Goal: Task Accomplishment & Management: Manage account settings

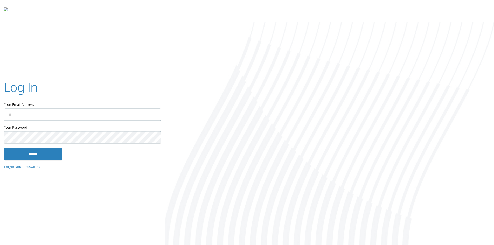
click at [56, 115] on input "Your Email Address" at bounding box center [82, 114] width 157 height 12
type input "**********"
click at [4, 147] on input "******" at bounding box center [33, 153] width 58 height 12
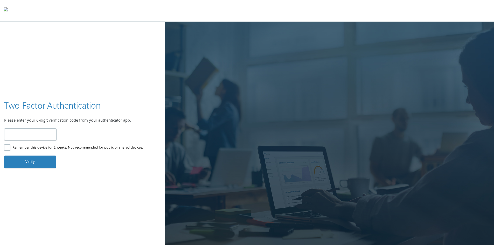
type input "******"
